Goal: Check status: Check status

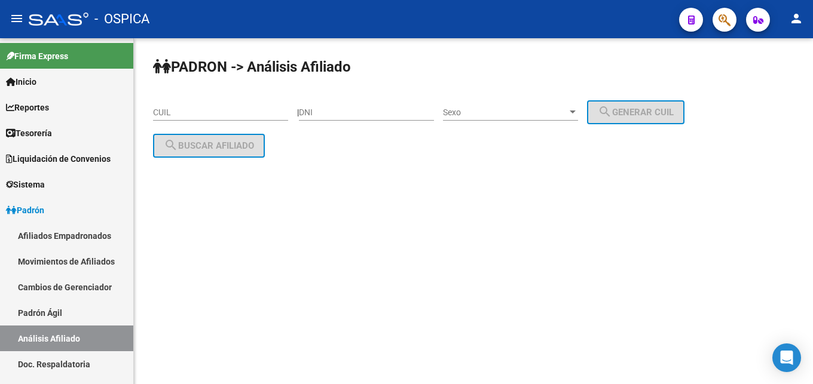
click at [322, 112] on input "DNI" at bounding box center [366, 113] width 135 height 10
click at [343, 106] on div "DNI" at bounding box center [366, 109] width 135 height 24
click at [345, 111] on input "DNI" at bounding box center [366, 113] width 135 height 10
click at [493, 109] on span "Sexo" at bounding box center [505, 113] width 124 height 10
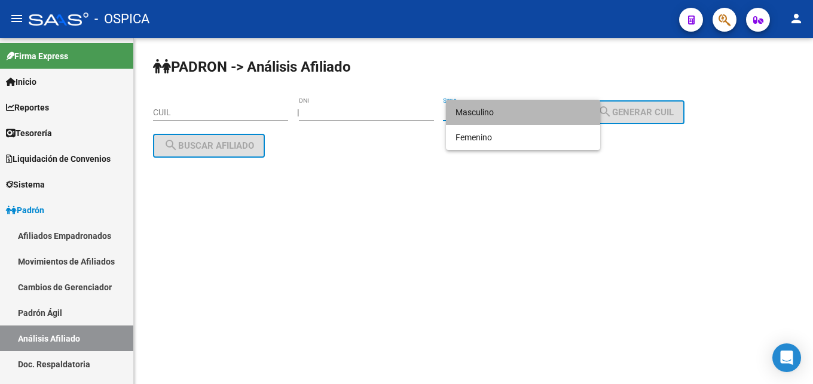
click at [493, 109] on span "Masculino" at bounding box center [522, 112] width 135 height 25
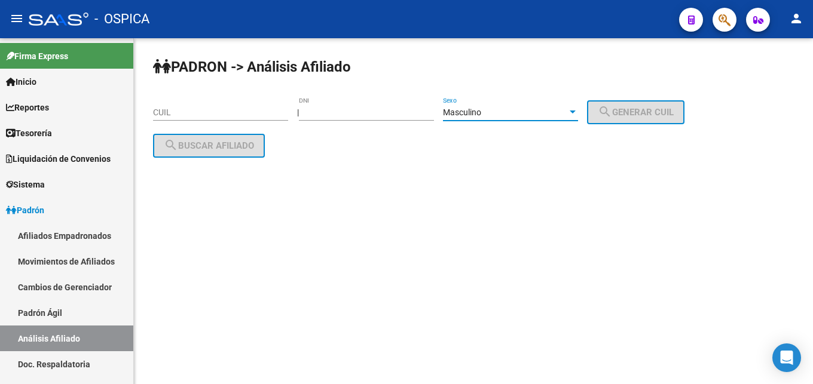
click at [481, 109] on span "Masculino" at bounding box center [462, 113] width 38 height 10
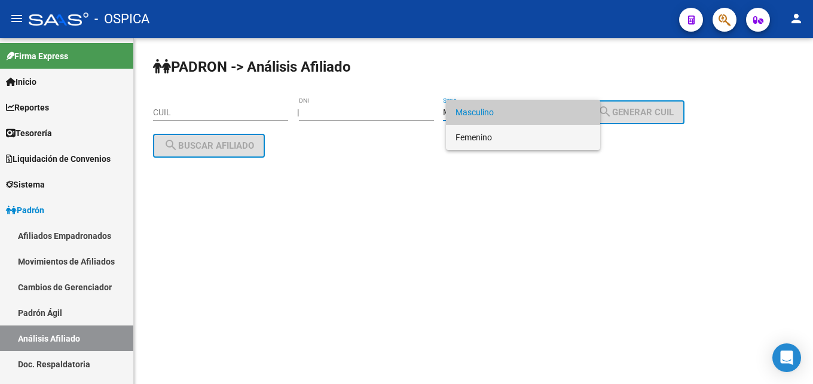
click at [489, 137] on span "Femenino" at bounding box center [522, 137] width 135 height 25
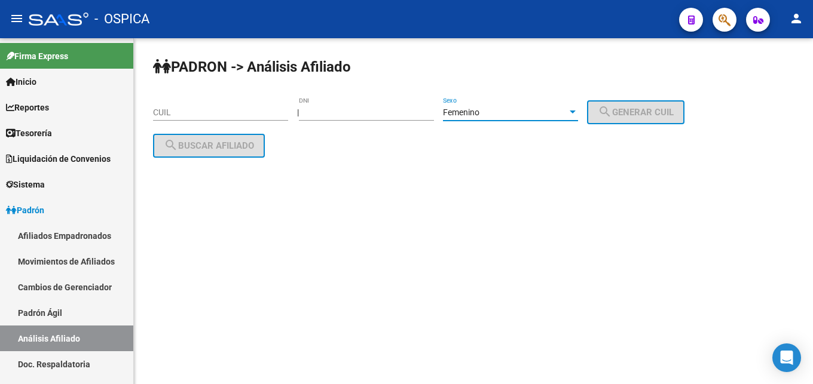
click at [530, 111] on div "Femenino" at bounding box center [505, 113] width 124 height 10
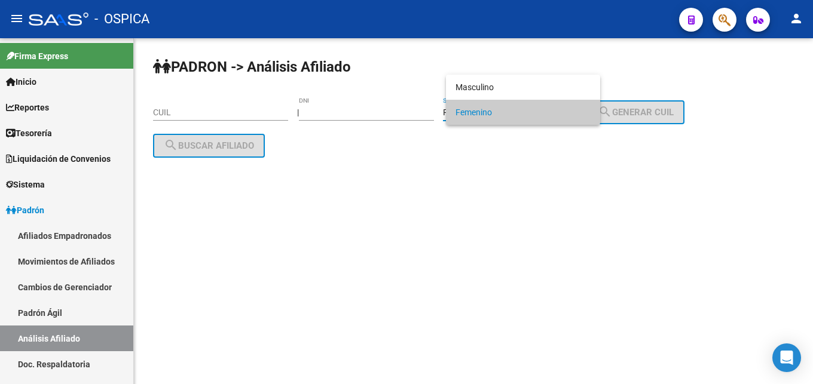
click at [530, 111] on span "Femenino" at bounding box center [522, 112] width 135 height 25
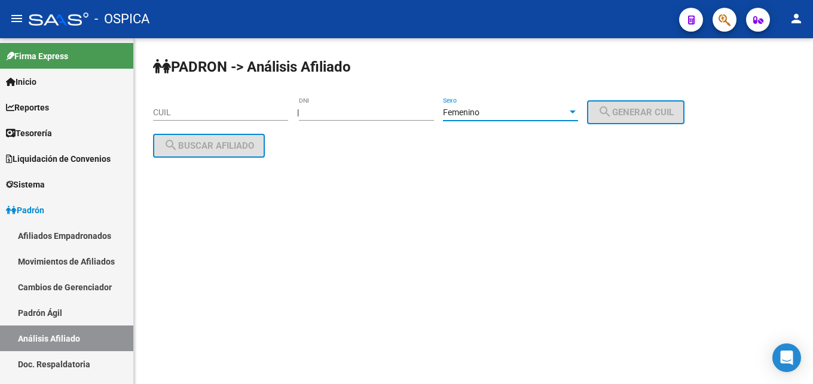
click at [358, 111] on input "DNI" at bounding box center [366, 113] width 135 height 10
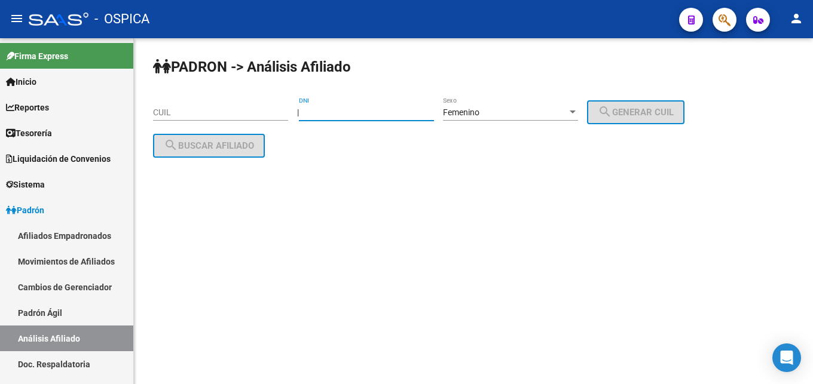
click at [541, 111] on div "Femenino" at bounding box center [505, 113] width 124 height 10
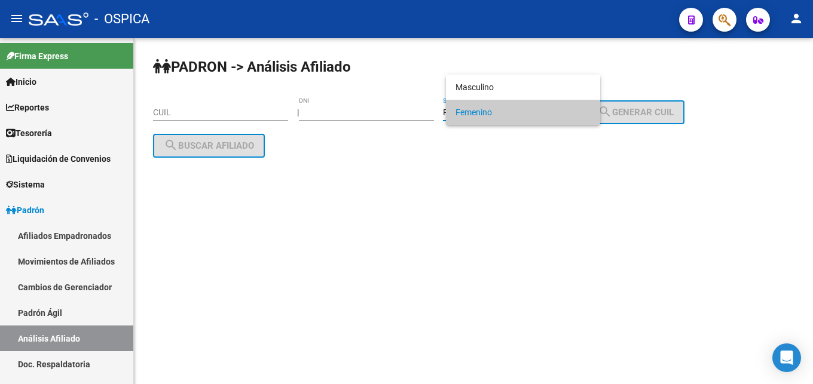
click at [463, 114] on span "Femenino" at bounding box center [522, 112] width 135 height 25
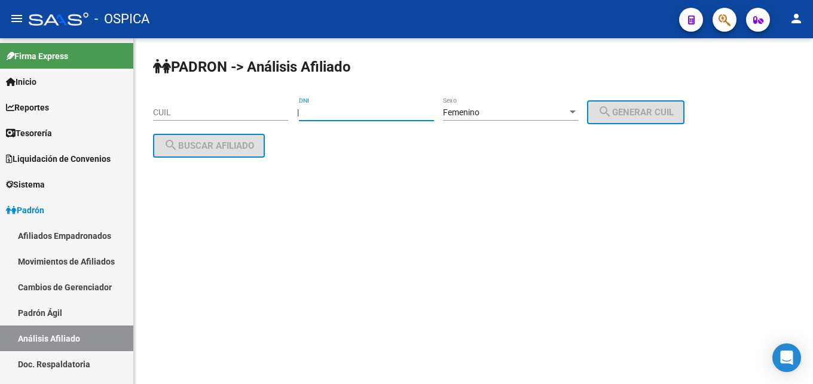
drag, startPoint x: 353, startPoint y: 114, endPoint x: 311, endPoint y: 109, distance: 41.5
click at [311, 109] on input "DNI" at bounding box center [366, 113] width 135 height 10
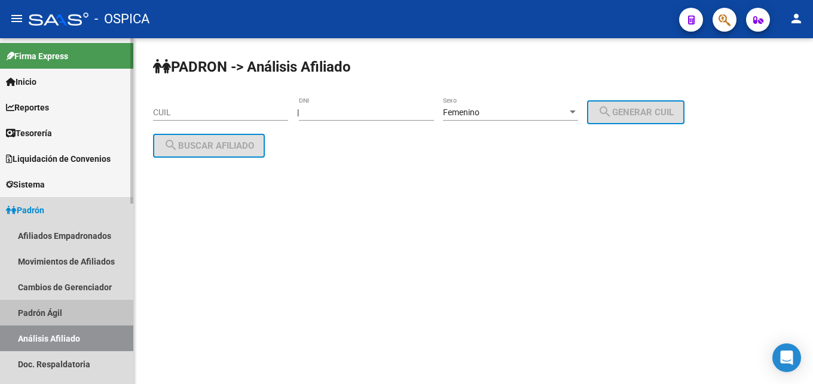
click at [71, 318] on link "Padrón Ágil" at bounding box center [66, 313] width 133 height 26
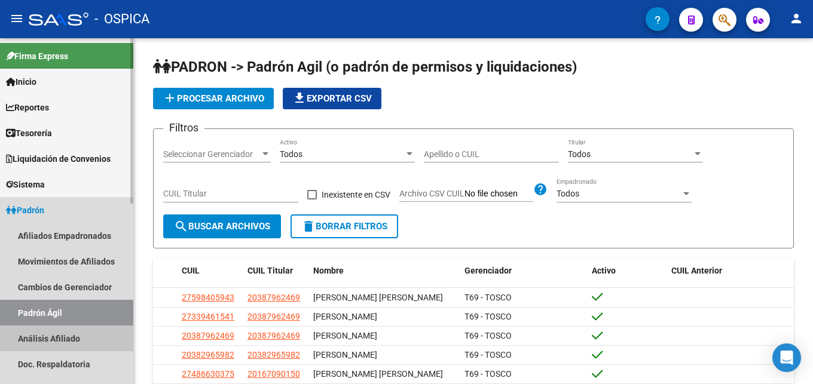
click at [72, 337] on link "Análisis Afiliado" at bounding box center [66, 339] width 133 height 26
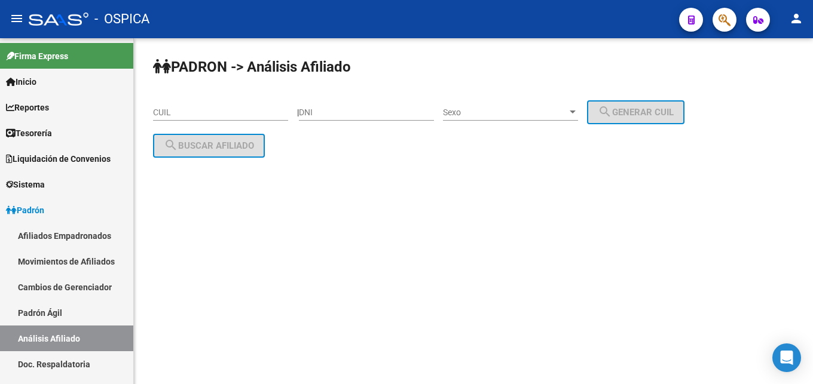
click at [332, 115] on input "DNI" at bounding box center [366, 113] width 135 height 10
click at [466, 111] on span "Sexo" at bounding box center [505, 113] width 124 height 10
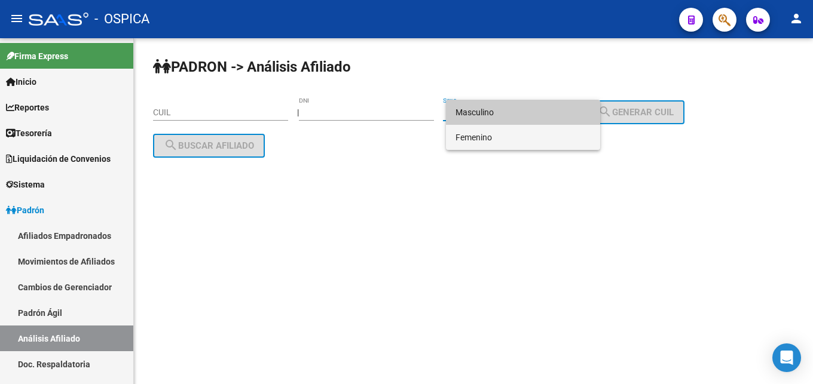
click at [467, 136] on span "Femenino" at bounding box center [522, 137] width 135 height 25
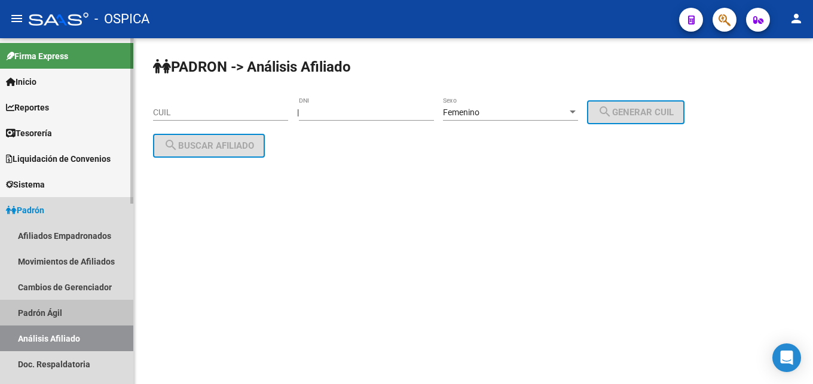
click at [59, 316] on link "Padrón Ágil" at bounding box center [66, 313] width 133 height 26
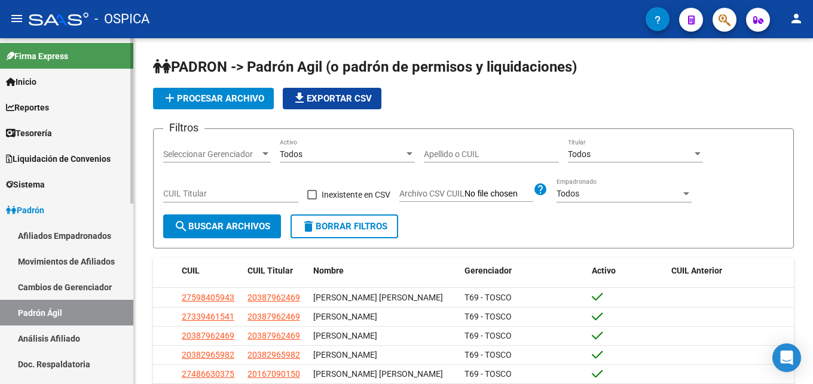
click at [65, 341] on link "Análisis Afiliado" at bounding box center [66, 339] width 133 height 26
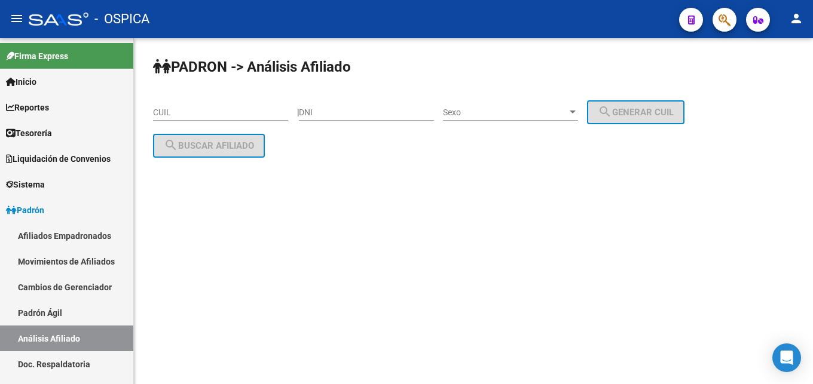
click at [163, 112] on input "CUIL" at bounding box center [220, 113] width 135 height 10
paste input "27-24466135-7"
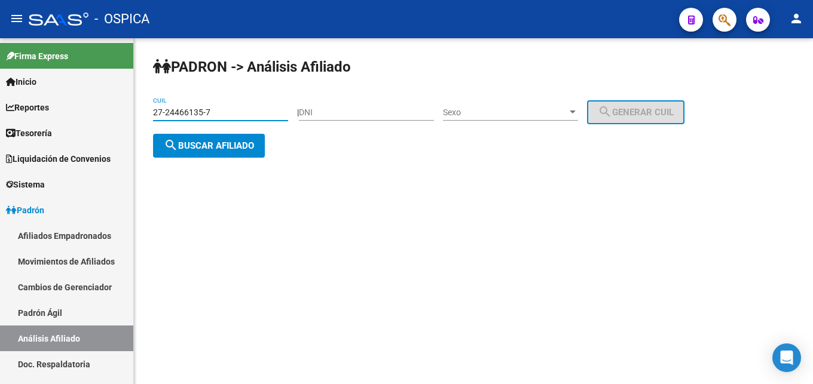
type input "27-24466135-7"
click at [199, 143] on span "search Buscar afiliado" at bounding box center [209, 145] width 90 height 11
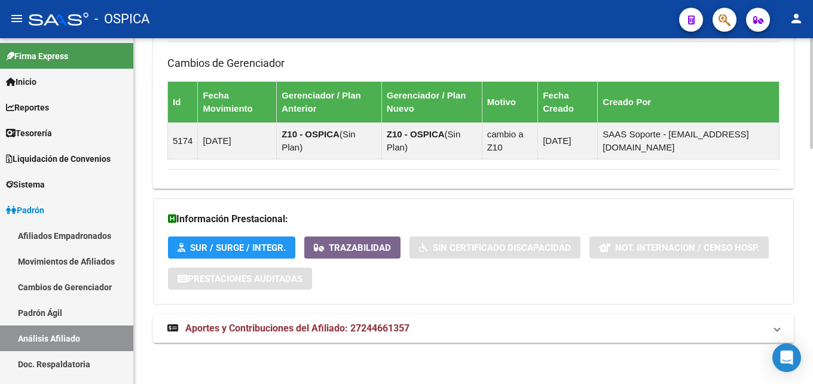
scroll to position [735, 0]
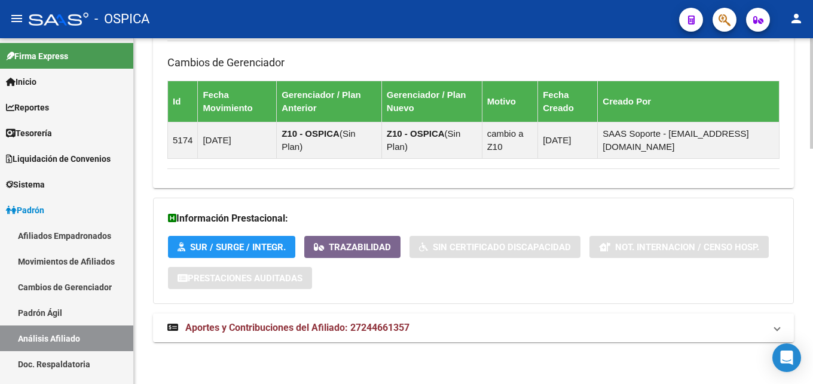
click at [366, 324] on span "Aportes y Contribuciones del Afiliado: 27244661357" at bounding box center [297, 327] width 224 height 11
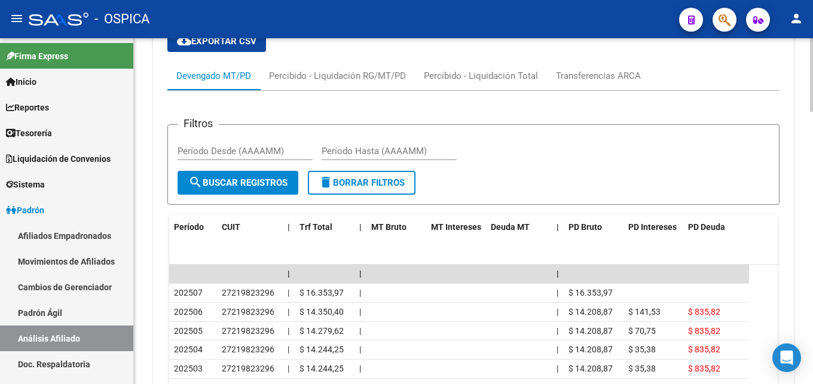
scroll to position [1101, 0]
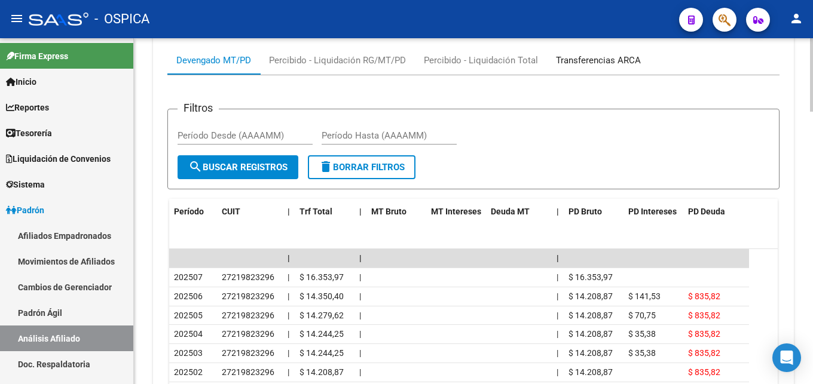
click at [564, 62] on div "Transferencias ARCA" at bounding box center [598, 60] width 85 height 13
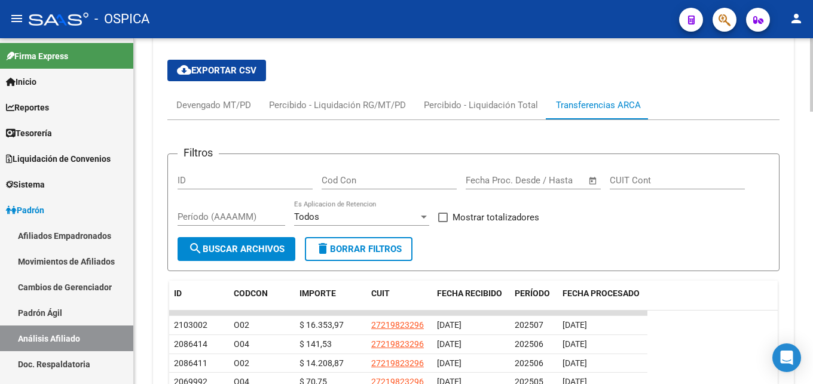
scroll to position [1097, 0]
